Goal: Task Accomplishment & Management: Complete application form

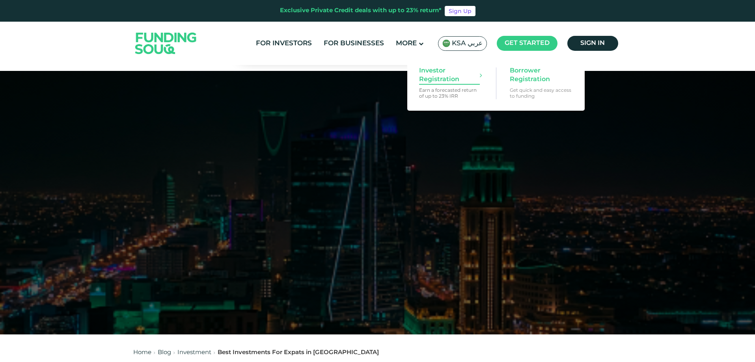
click at [442, 78] on span "Investor Registration" at bounding box center [449, 75] width 61 height 17
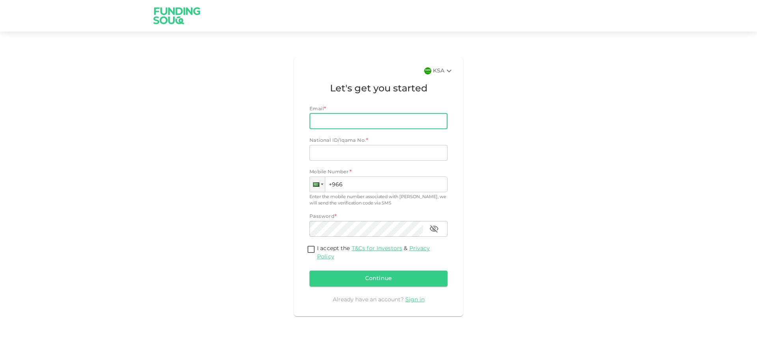
click at [412, 118] on input "Email" at bounding box center [374, 122] width 129 height 16
click at [514, 116] on div "KSA Let's get you started Email * Email Email National ID/Iqama No. * National …" at bounding box center [378, 187] width 449 height 266
click at [206, 301] on div "KSA Let's get you started Email * Email Email National ID/Iqama No. * National …" at bounding box center [378, 187] width 449 height 266
click at [400, 118] on input "Email" at bounding box center [374, 122] width 129 height 16
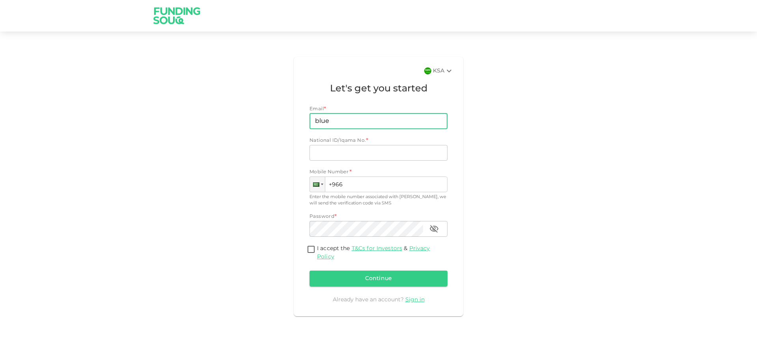
type input "bluedot66@gmail.com"
click at [380, 150] on input "National ID/Iqama No." at bounding box center [379, 153] width 138 height 16
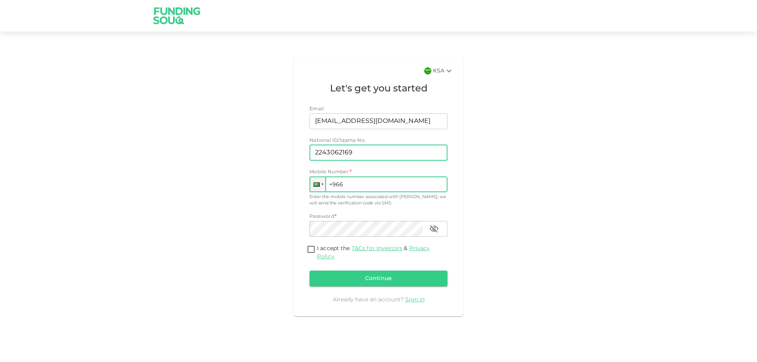
type input "2243062169"
click at [382, 182] on input "+966" at bounding box center [379, 185] width 138 height 16
type input "+966 542 590 153"
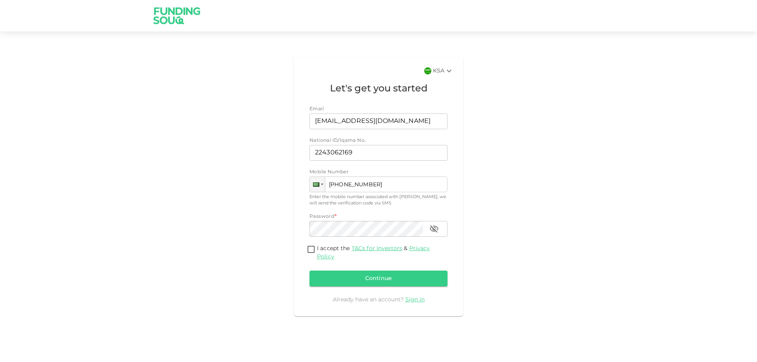
click at [547, 322] on div "KSA Let's get you started Email Email bluedot66@gmail.com Email National ID/Iqa…" at bounding box center [378, 186] width 757 height 291
click at [435, 228] on icon "button" at bounding box center [434, 228] width 9 height 7
click at [312, 249] on input "I accept the T&Cs for Investors & Privacy Policy" at bounding box center [311, 250] width 12 height 11
checkbox input "true"
click at [378, 276] on button "Continue" at bounding box center [379, 279] width 138 height 16
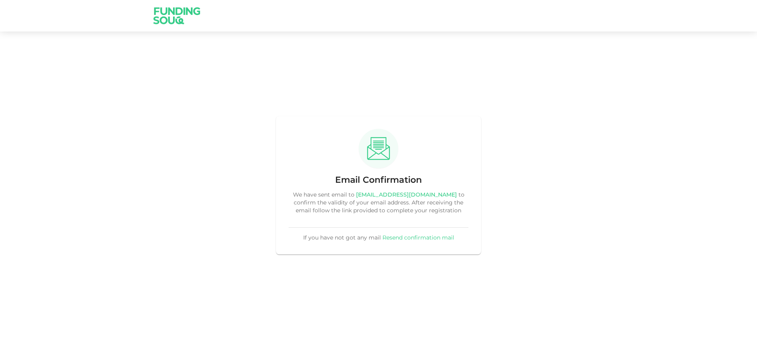
click at [541, 325] on div "Email Confirmation We have sent email to bluedot66@gmail.com to confirm the val…" at bounding box center [378, 186] width 757 height 308
click at [553, 311] on div "Email Confirmation We have sent email to bluedot66@gmail.com to confirm the val…" at bounding box center [378, 186] width 757 height 308
click at [567, 273] on div "Email Confirmation We have sent email to bluedot66@gmail.com to confirm the val…" at bounding box center [378, 186] width 757 height 308
